Goal: Task Accomplishment & Management: Complete application form

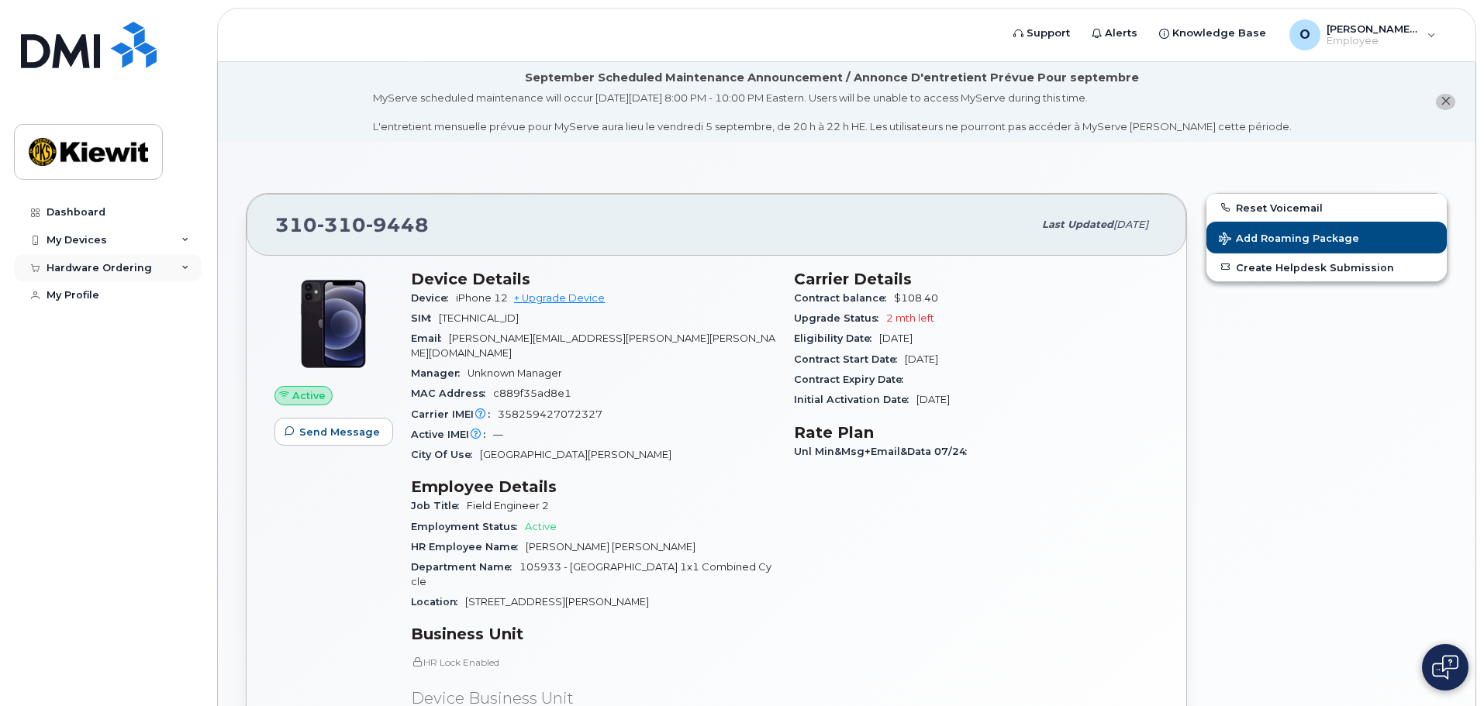
click at [116, 262] on div "Hardware Ordering" at bounding box center [99, 268] width 105 height 12
click at [94, 298] on div "My Orders" at bounding box center [81, 296] width 56 height 14
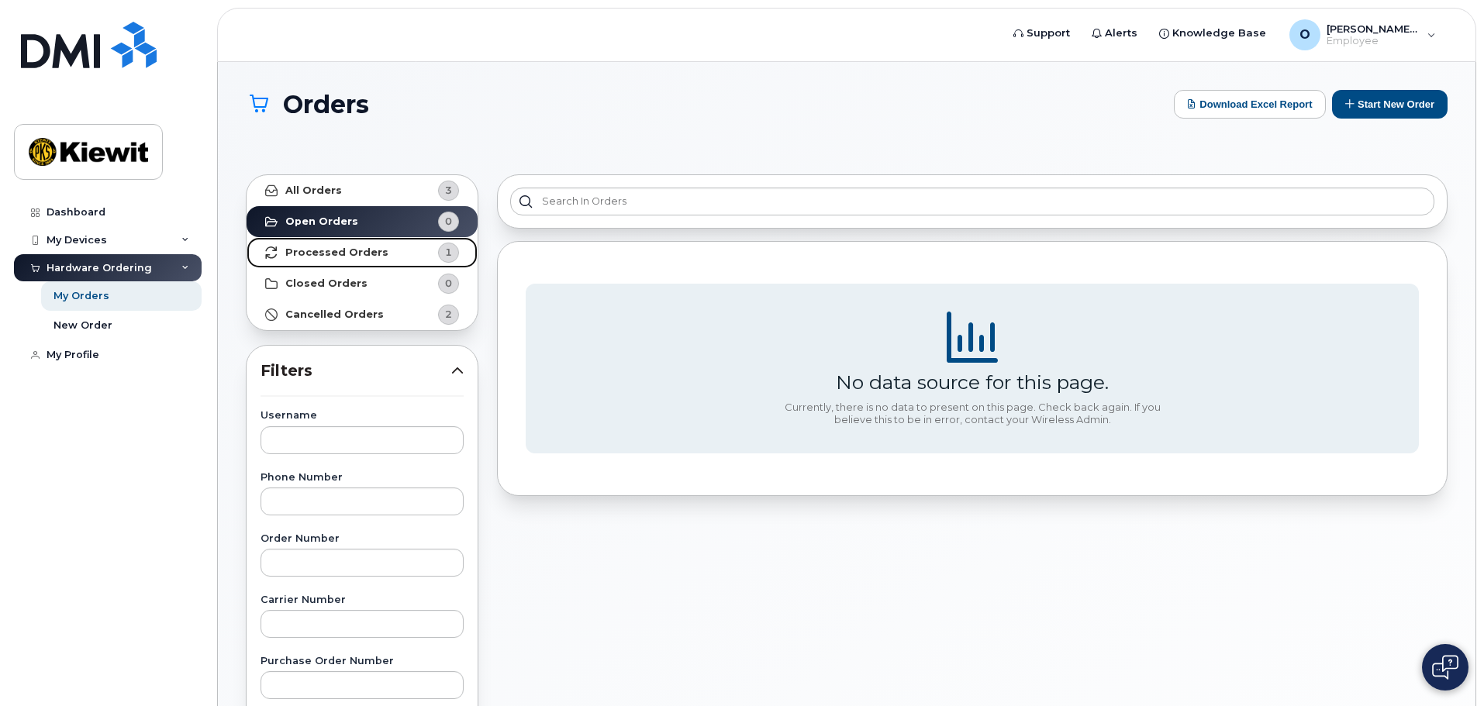
click at [341, 252] on strong "Processed Orders" at bounding box center [336, 252] width 103 height 12
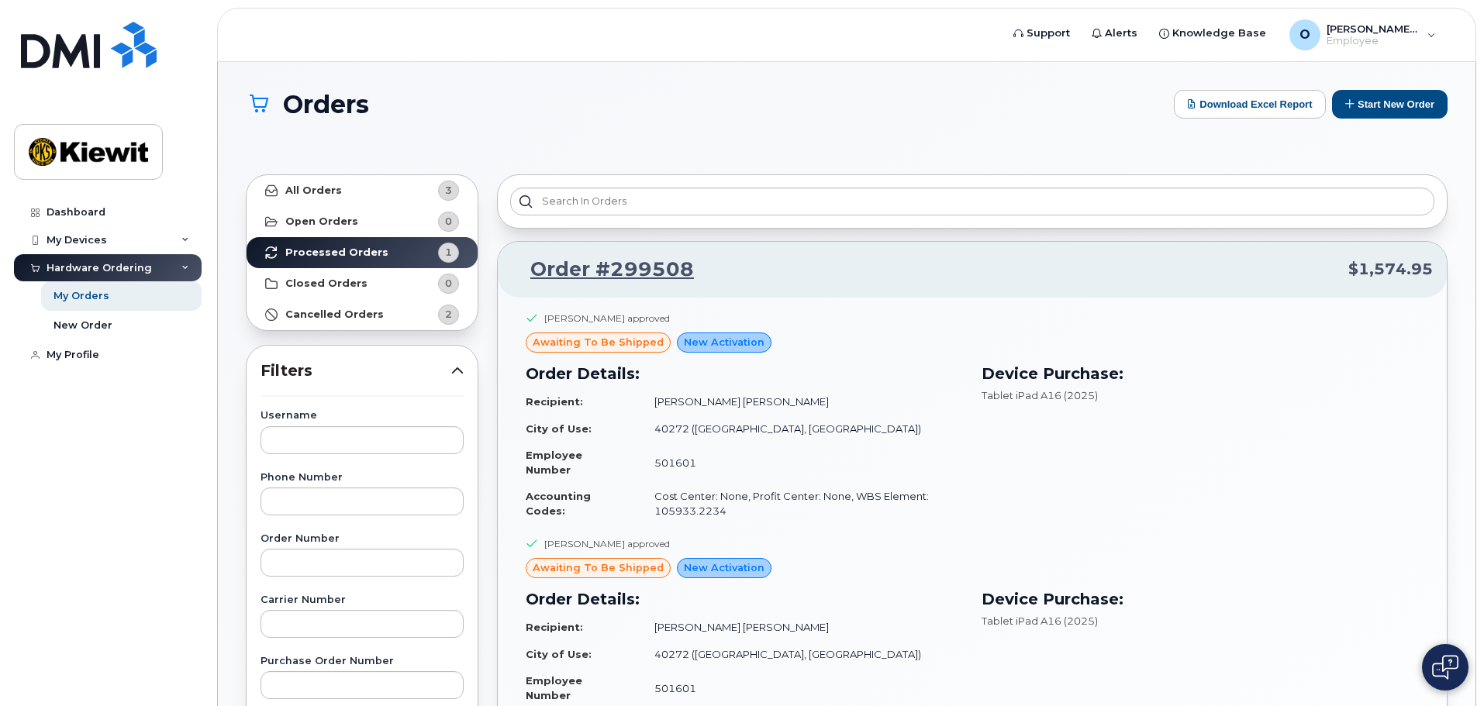
click at [1036, 419] on div "Device Purchase: Tablet iPad A16 (2025)" at bounding box center [1200, 443] width 456 height 181
click at [87, 319] on div "New Order" at bounding box center [82, 326] width 59 height 14
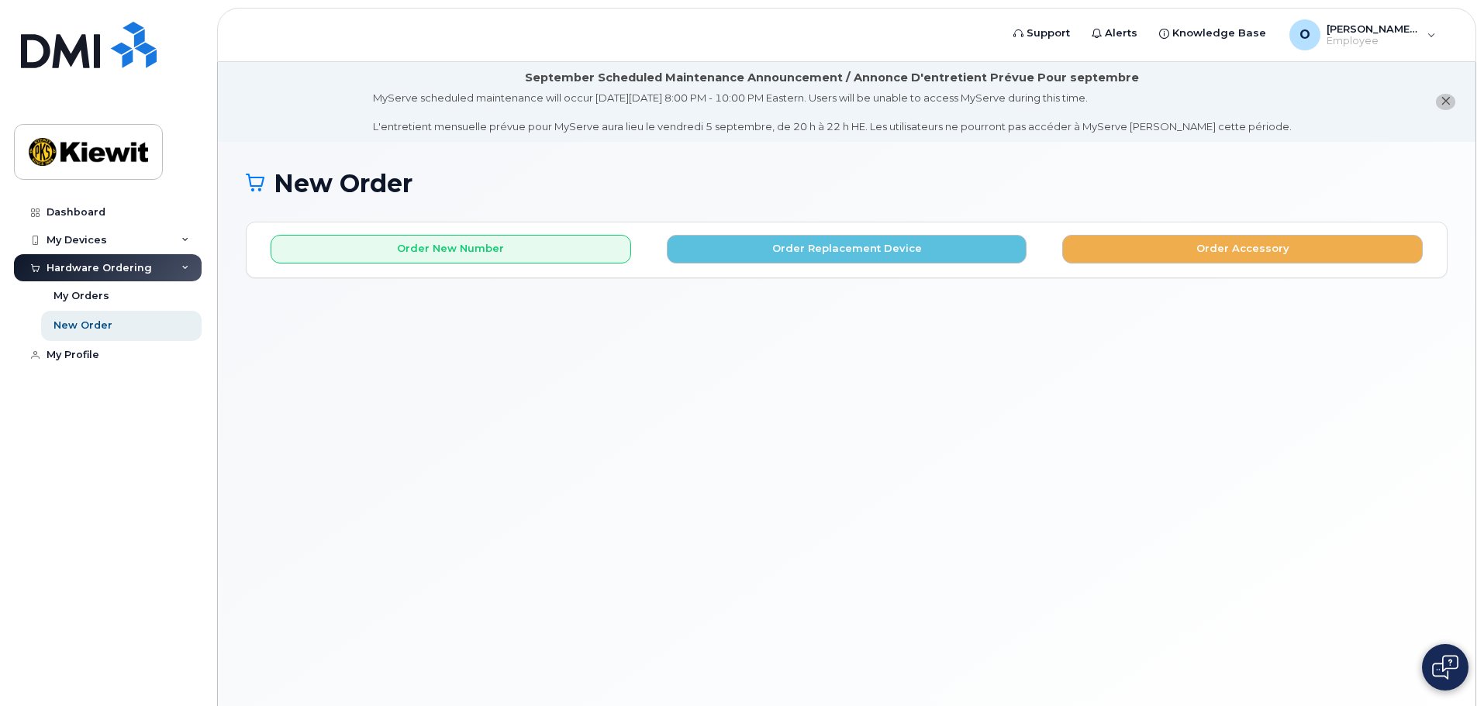
click at [529, 270] on div "Order New Number Order Replacement Device Order Accessory Please choose the car…" at bounding box center [846, 249] width 1200 height 55
click at [544, 264] on div "Order New Number Order Replacement Device Order Accessory Please choose the car…" at bounding box center [846, 249] width 1200 height 55
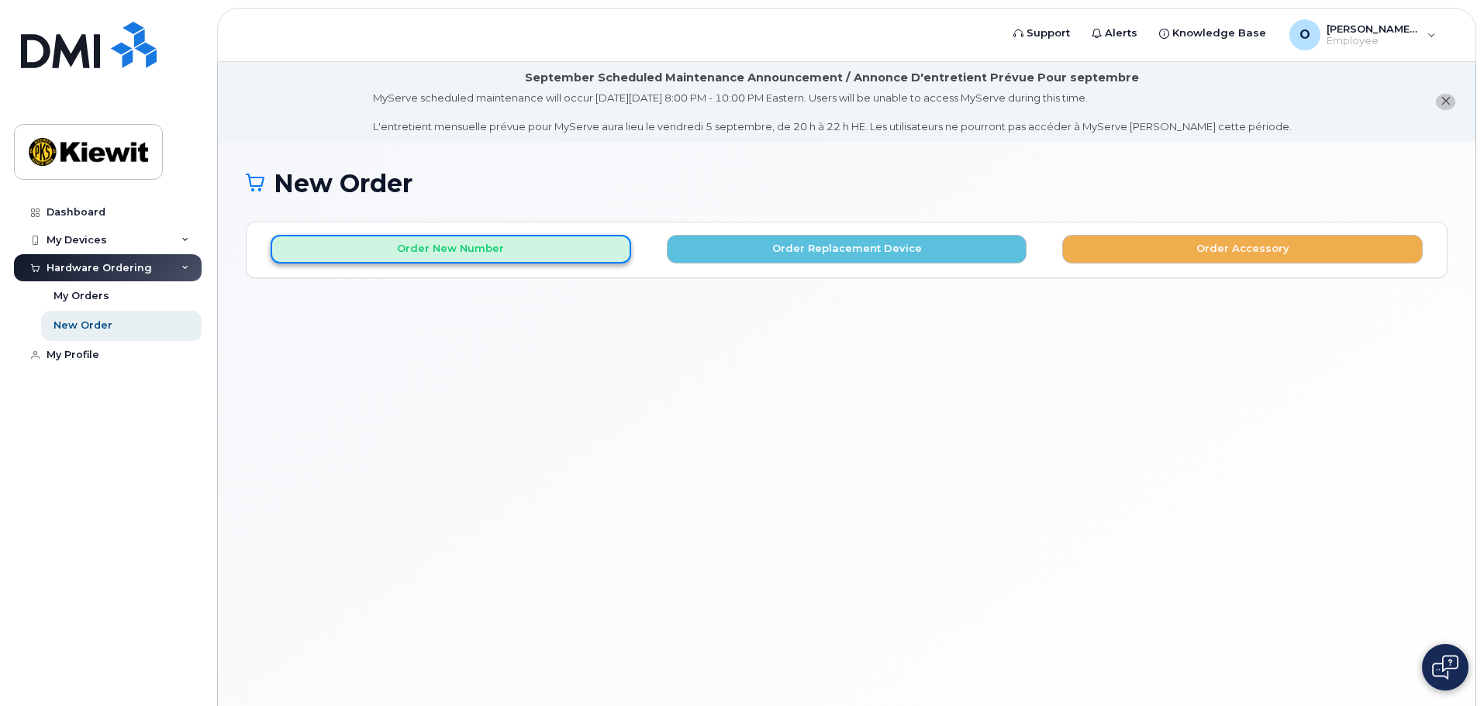
click at [546, 262] on button "Order New Number" at bounding box center [451, 249] width 360 height 29
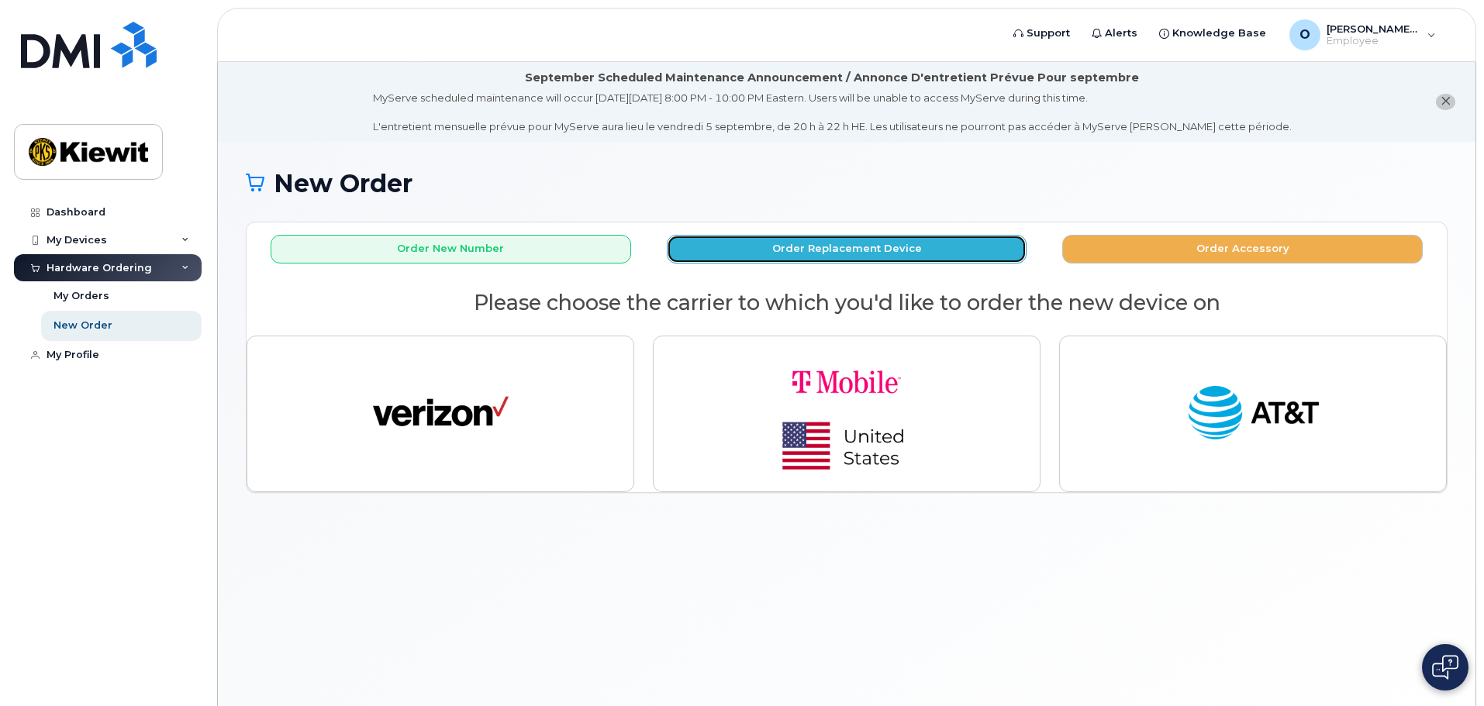
click at [777, 243] on button "Order Replacement Device" at bounding box center [847, 249] width 360 height 29
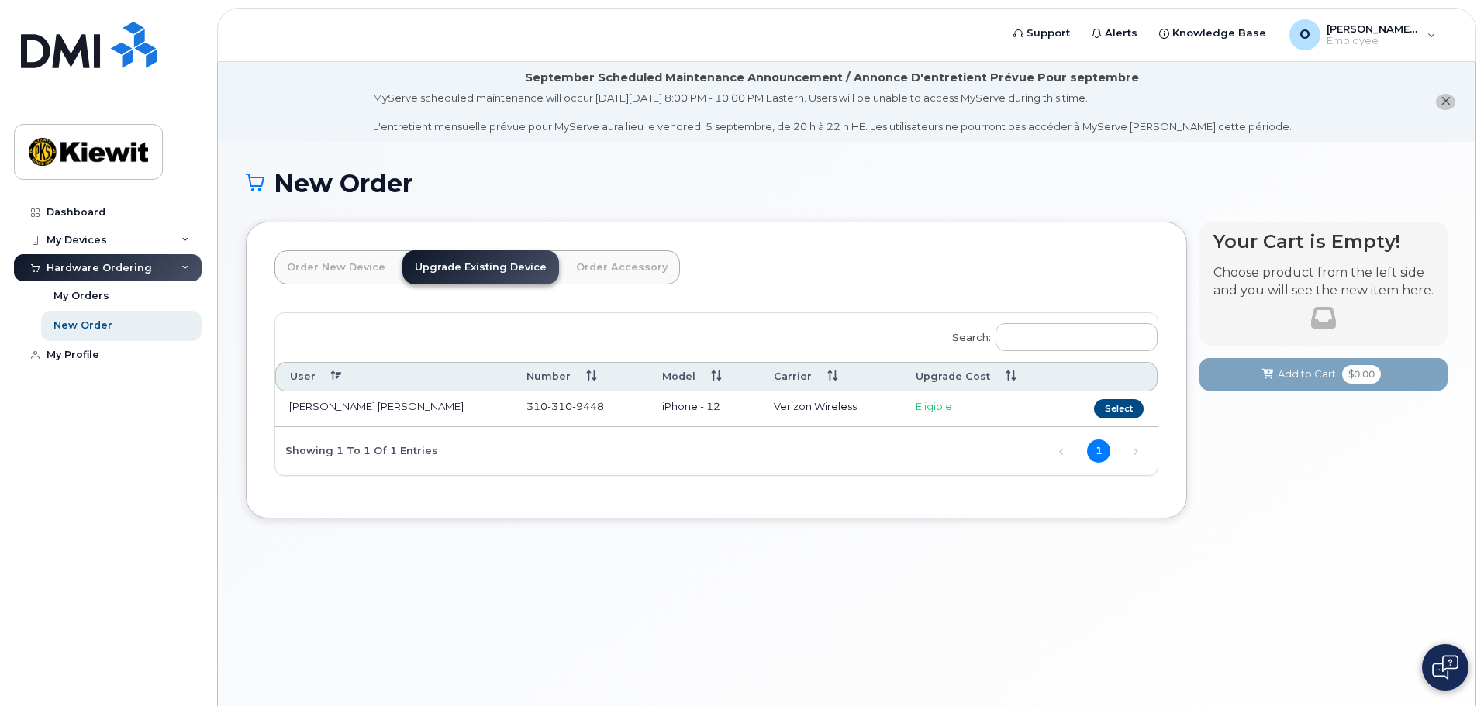
click at [312, 274] on link "Order New Device" at bounding box center [335, 267] width 123 height 34
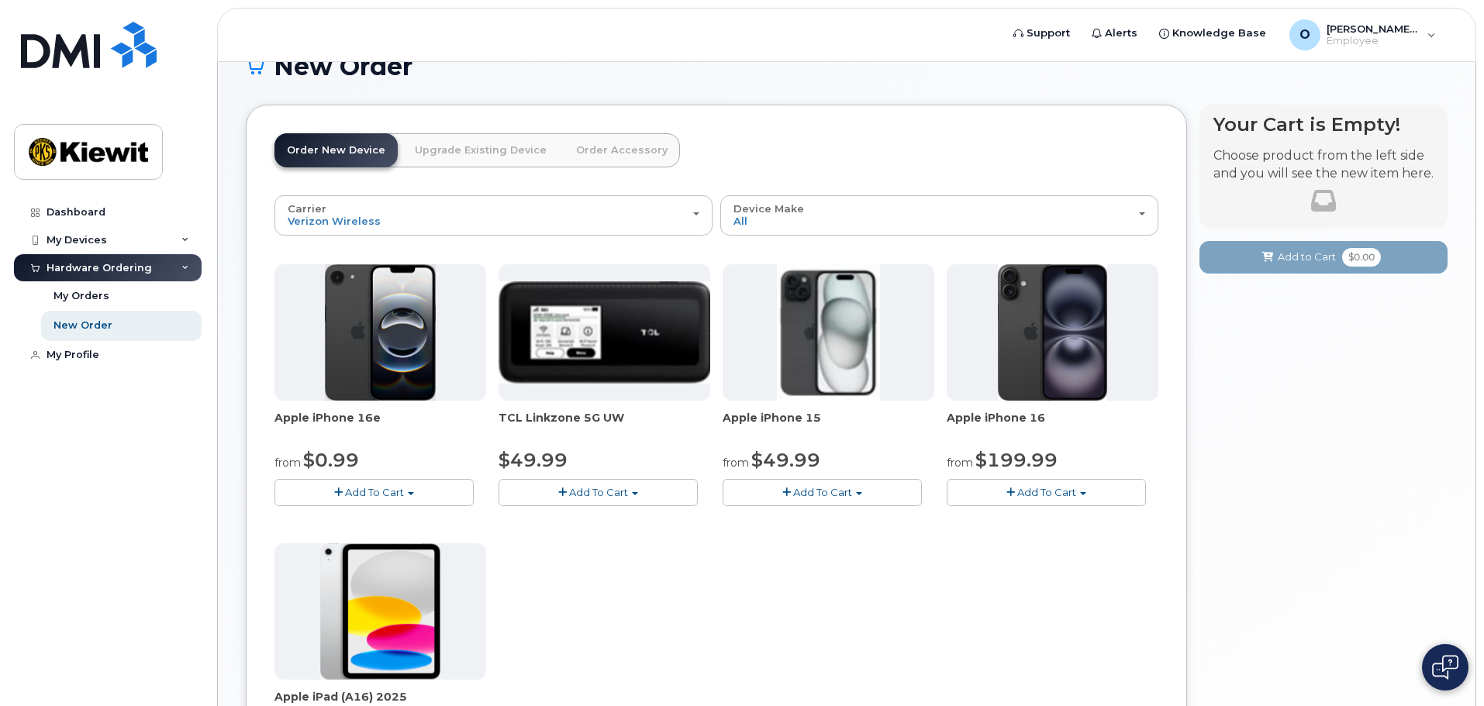
scroll to position [310, 0]
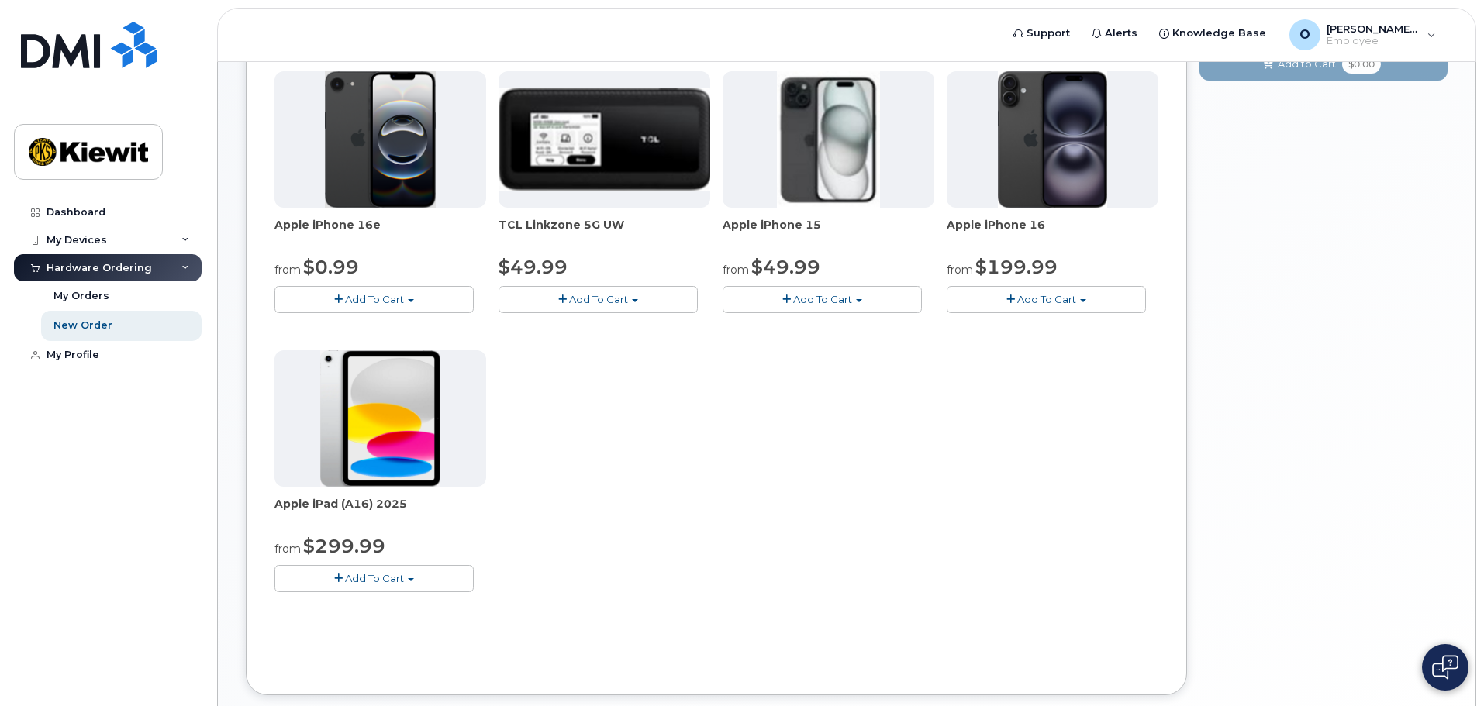
click at [347, 512] on span "Apple iPad (A16) 2025" at bounding box center [380, 511] width 212 height 31
click at [360, 457] on img at bounding box center [380, 418] width 120 height 136
click at [360, 456] on img at bounding box center [380, 418] width 120 height 136
drag, startPoint x: 360, startPoint y: 456, endPoint x: 367, endPoint y: 465, distance: 12.1
click at [360, 455] on img at bounding box center [380, 418] width 120 height 136
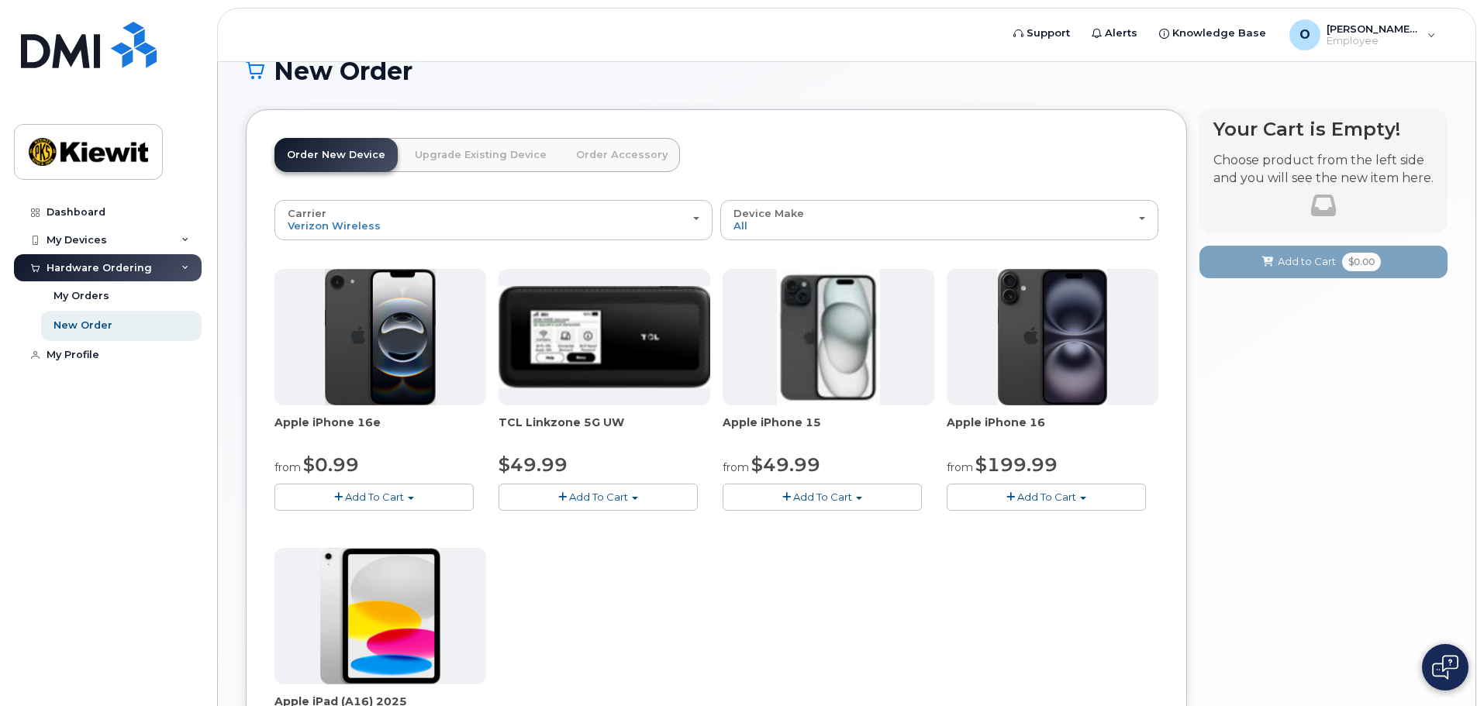
scroll to position [0, 0]
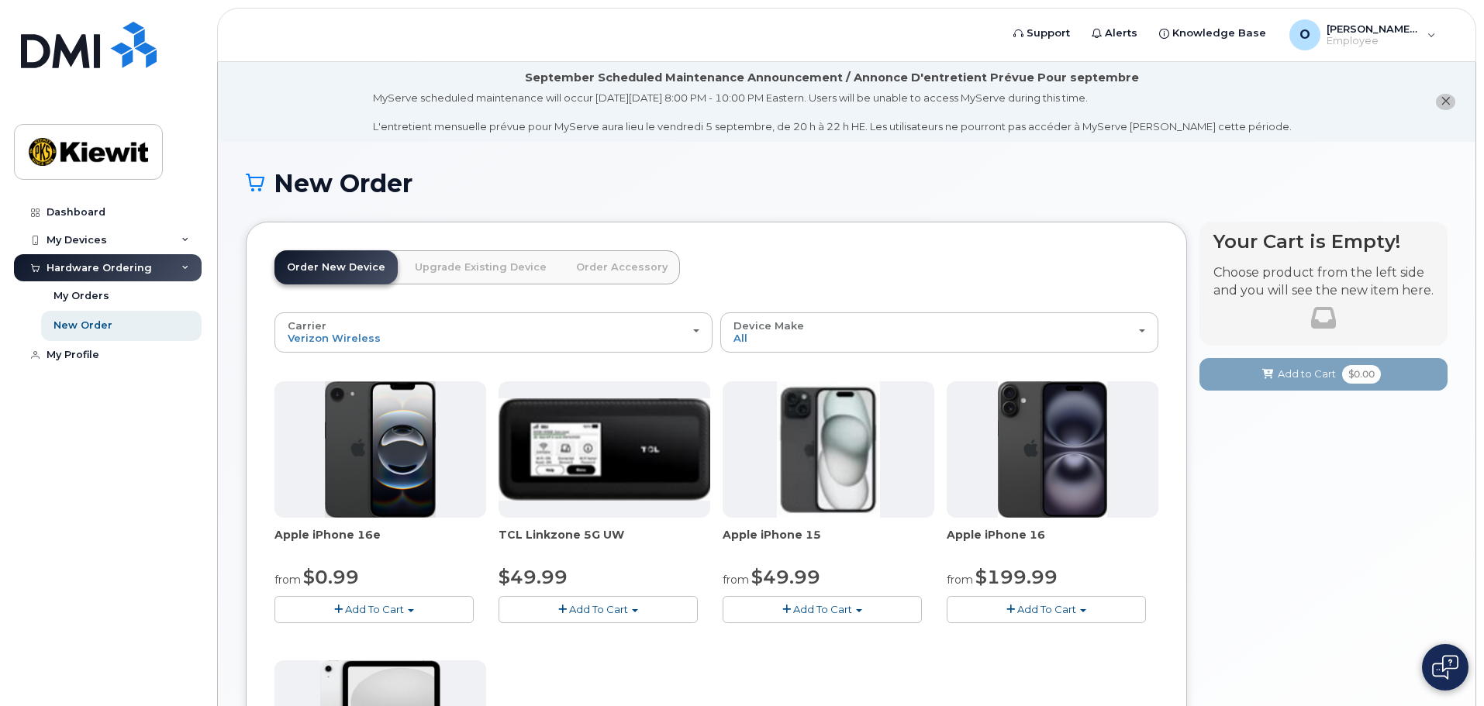
click at [1451, 96] on button "close notification" at bounding box center [1445, 102] width 19 height 16
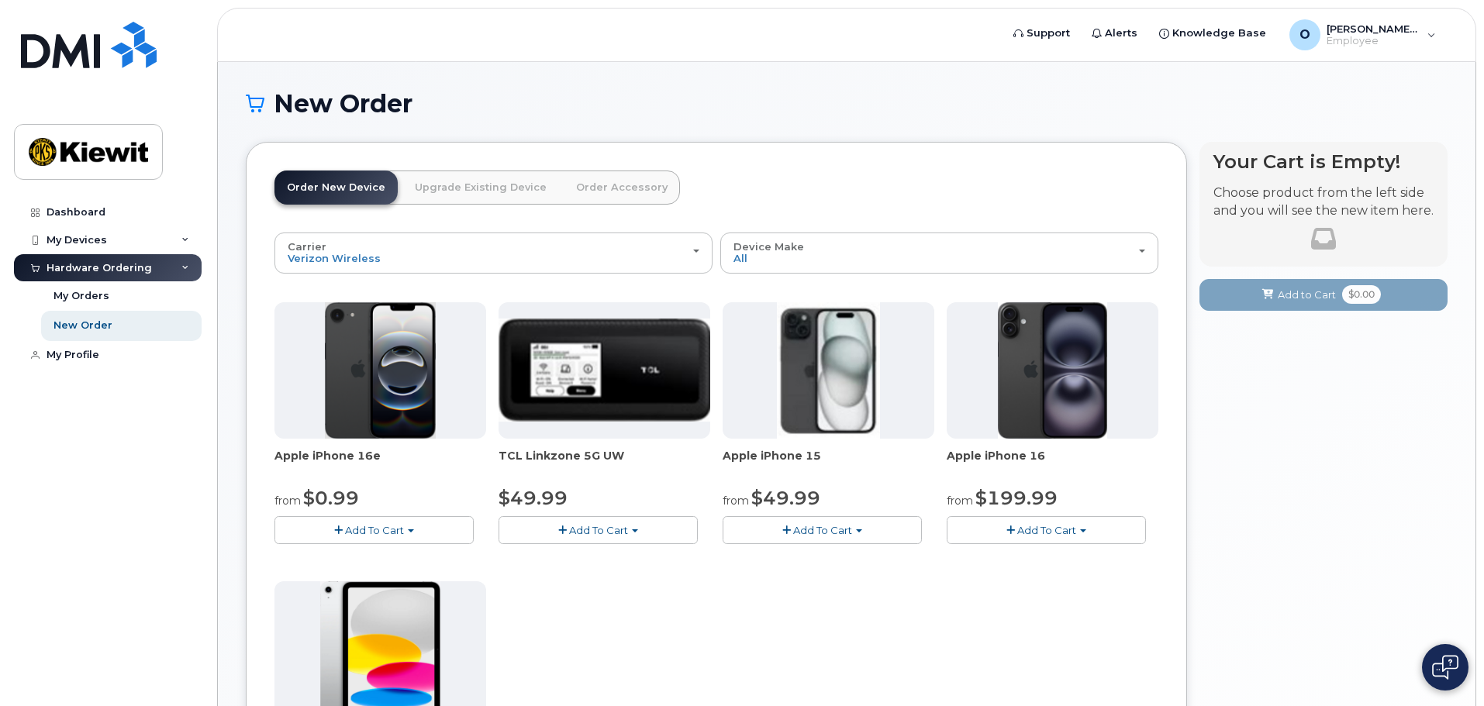
drag, startPoint x: 482, startPoint y: 59, endPoint x: 505, endPoint y: 99, distance: 46.2
drag, startPoint x: 546, startPoint y: 100, endPoint x: 549, endPoint y: 136, distance: 35.8
